Goal: Task Accomplishment & Management: Manage account settings

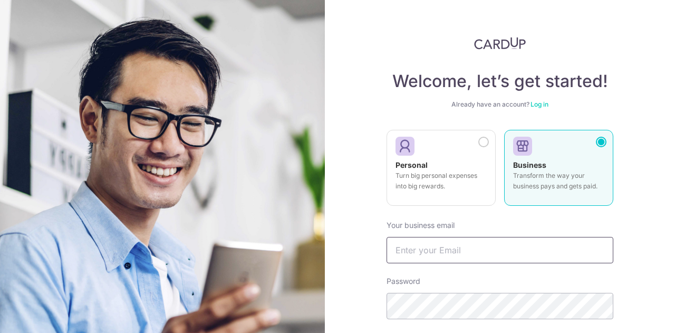
click at [433, 251] on input "text" at bounding box center [499, 250] width 227 height 26
type input "[EMAIL_ADDRESS][DOMAIN_NAME]"
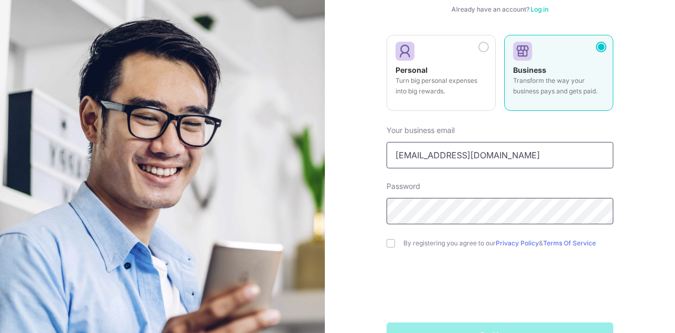
scroll to position [96, 0]
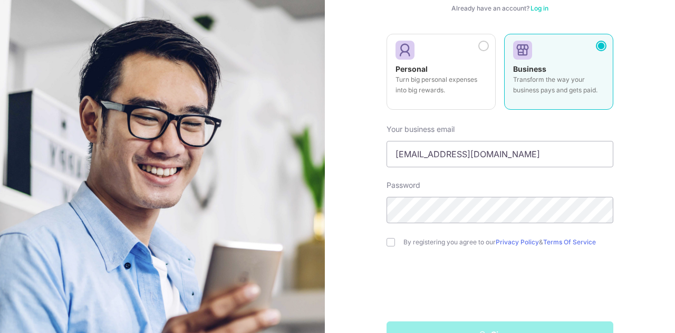
click at [398, 236] on div "By registering you agree to our Privacy Policy & Terms Of Service" at bounding box center [499, 242] width 227 height 13
click at [390, 244] on input "checkbox" at bounding box center [390, 242] width 8 height 8
checkbox input "true"
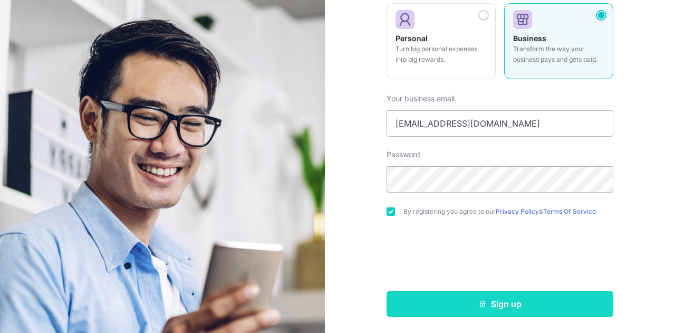
click at [439, 306] on button "Sign up" at bounding box center [499, 304] width 227 height 26
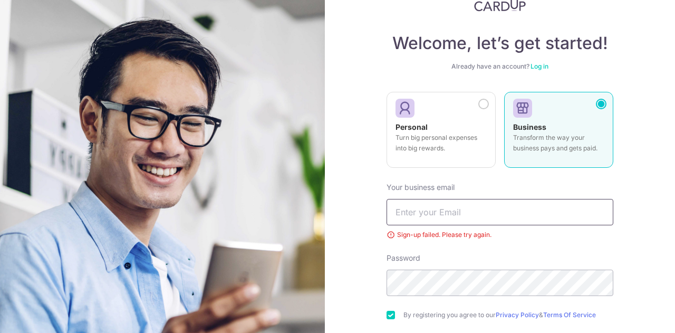
scroll to position [37, 0]
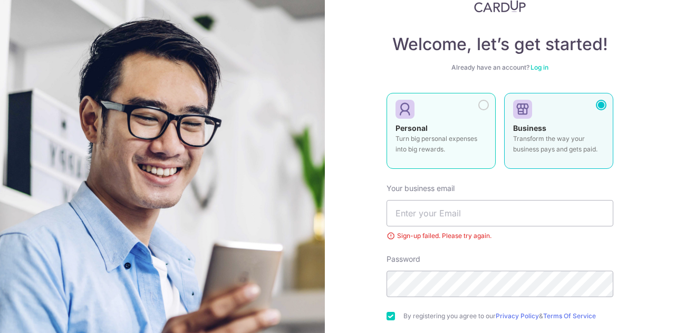
click at [458, 121] on label "Personal Turn big personal expenses into big rewards." at bounding box center [440, 131] width 109 height 76
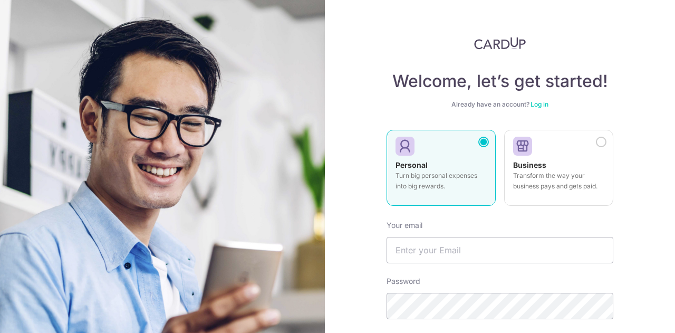
click at [536, 102] on link "Log in" at bounding box center [539, 104] width 18 height 8
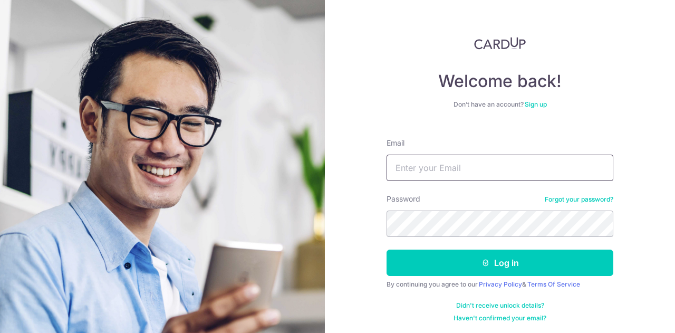
click at [429, 168] on input "Email" at bounding box center [499, 167] width 227 height 26
type input "e"
type input "[EMAIL_ADDRESS][DOMAIN_NAME]"
click at [386, 249] on button "Log in" at bounding box center [499, 262] width 227 height 26
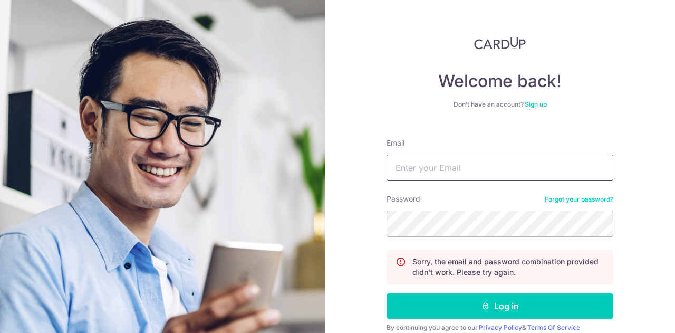
click at [429, 172] on input "Email" at bounding box center [499, 167] width 227 height 26
type input "[EMAIL_ADDRESS][DOMAIN_NAME]"
click at [386, 293] on button "Log in" at bounding box center [499, 306] width 227 height 26
click at [427, 173] on input "Email" at bounding box center [499, 167] width 227 height 26
type input "[EMAIL_ADDRESS][DOMAIN_NAME]"
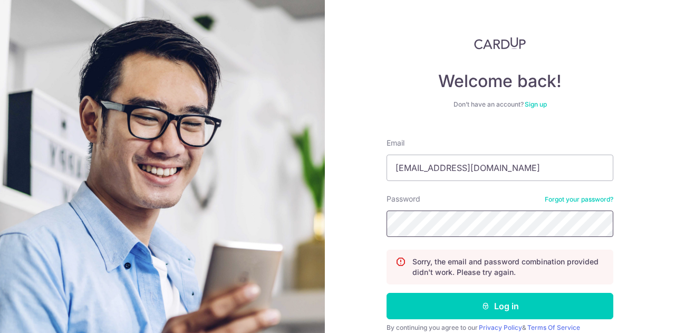
click at [386, 293] on button "Log in" at bounding box center [499, 306] width 227 height 26
click at [454, 161] on input "Email" at bounding box center [499, 167] width 227 height 26
type input "[EMAIL_ADDRESS][DOMAIN_NAME]"
click at [386, 293] on button "Log in" at bounding box center [499, 306] width 227 height 26
click at [431, 172] on input "Email" at bounding box center [499, 167] width 227 height 26
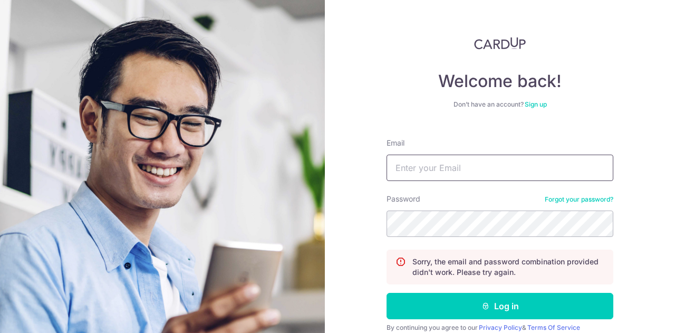
type input "[EMAIL_ADDRESS][DOMAIN_NAME]"
click at [386, 293] on button "Log in" at bounding box center [499, 306] width 227 height 26
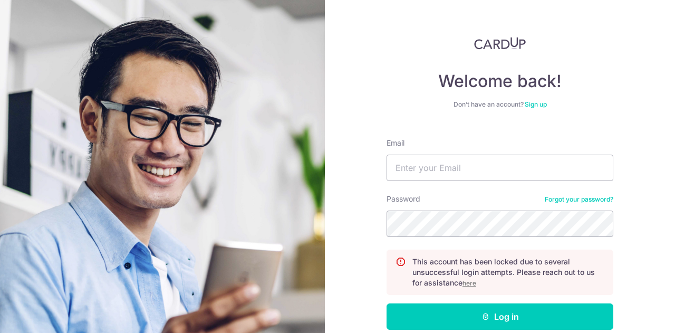
click at [475, 282] on u "here" at bounding box center [469, 283] width 14 height 8
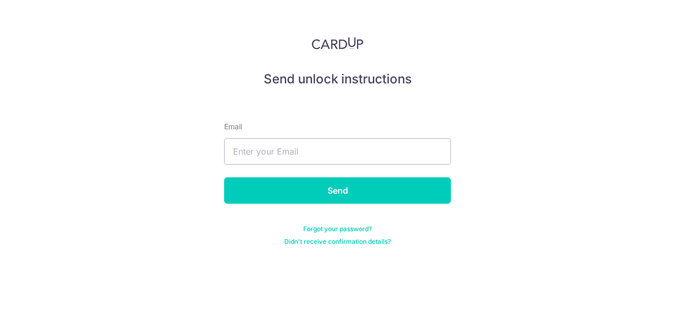
click at [360, 227] on link "Forgot your password?" at bounding box center [337, 229] width 69 height 8
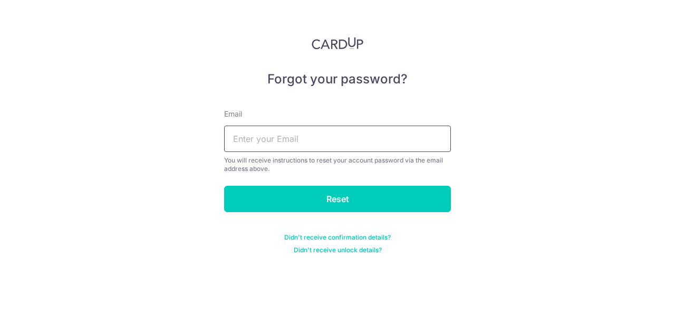
click at [313, 147] on input "text" at bounding box center [337, 138] width 227 height 26
type input "[EMAIL_ADDRESS][DOMAIN_NAME]"
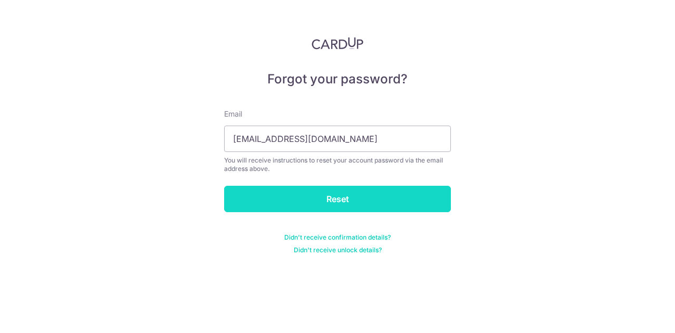
click at [311, 190] on input "Reset" at bounding box center [337, 199] width 227 height 26
